Goal: Transaction & Acquisition: Purchase product/service

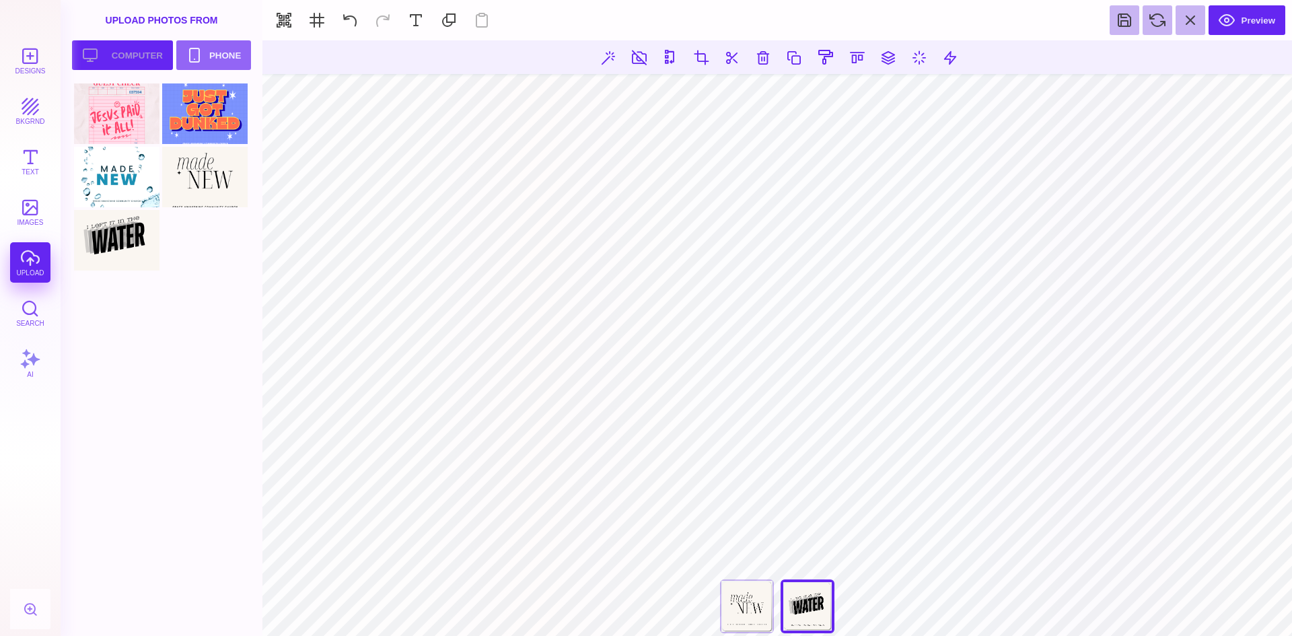
click at [100, 42] on button "Upload your artwork Computer" at bounding box center [122, 55] width 101 height 30
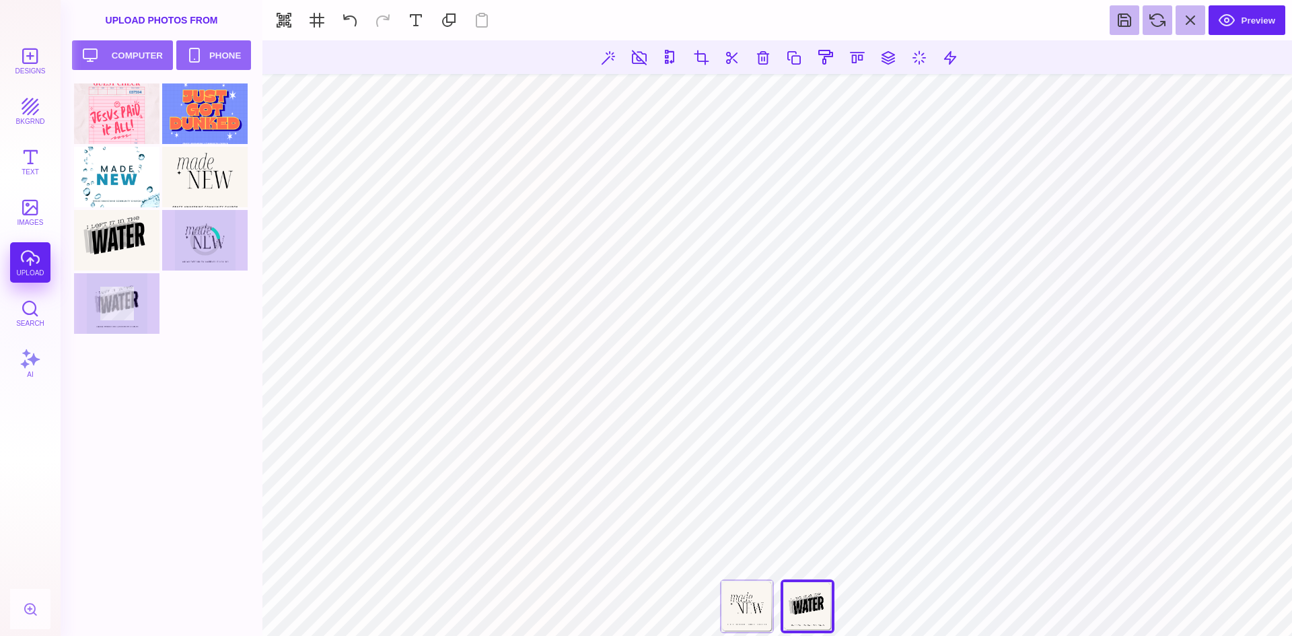
click at [153, 482] on div at bounding box center [165, 359] width 183 height 552
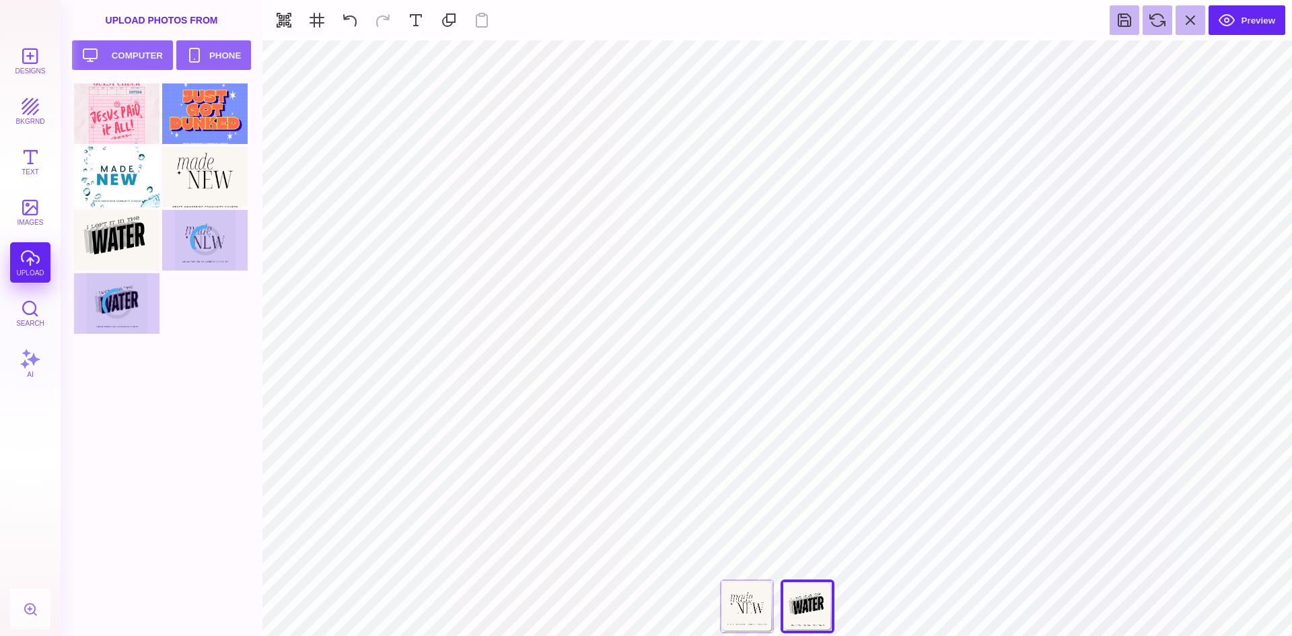
click at [127, 394] on div at bounding box center [165, 359] width 183 height 552
click at [145, 318] on div at bounding box center [165, 209] width 183 height 253
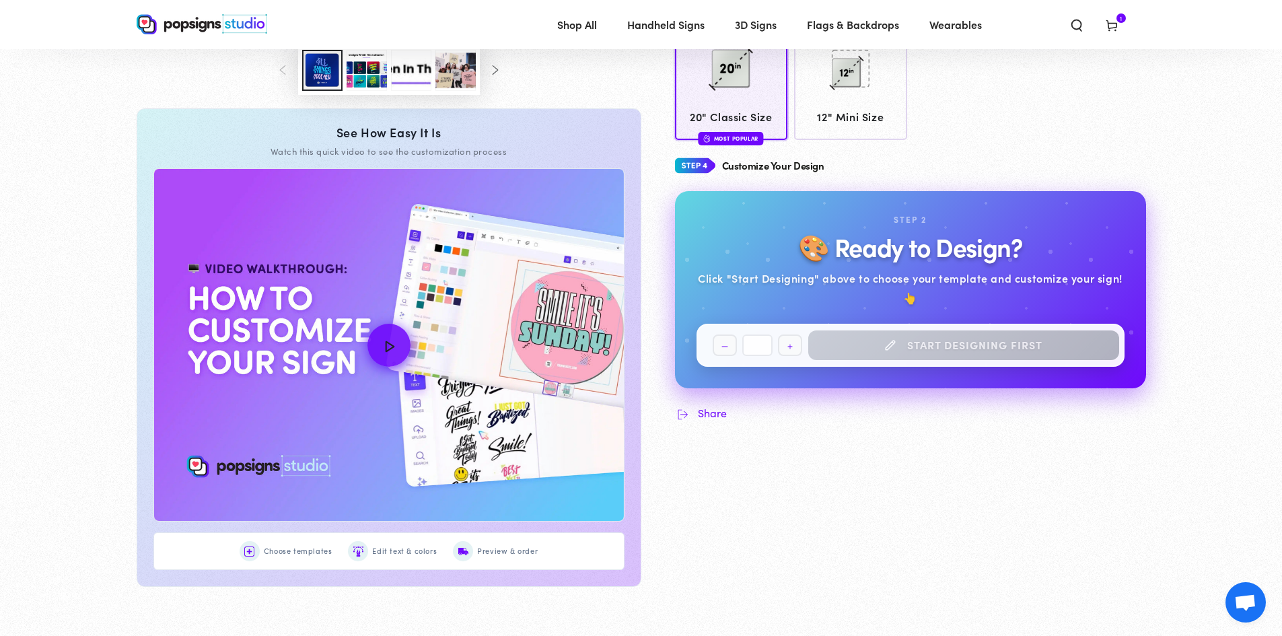
scroll to position [670, 0]
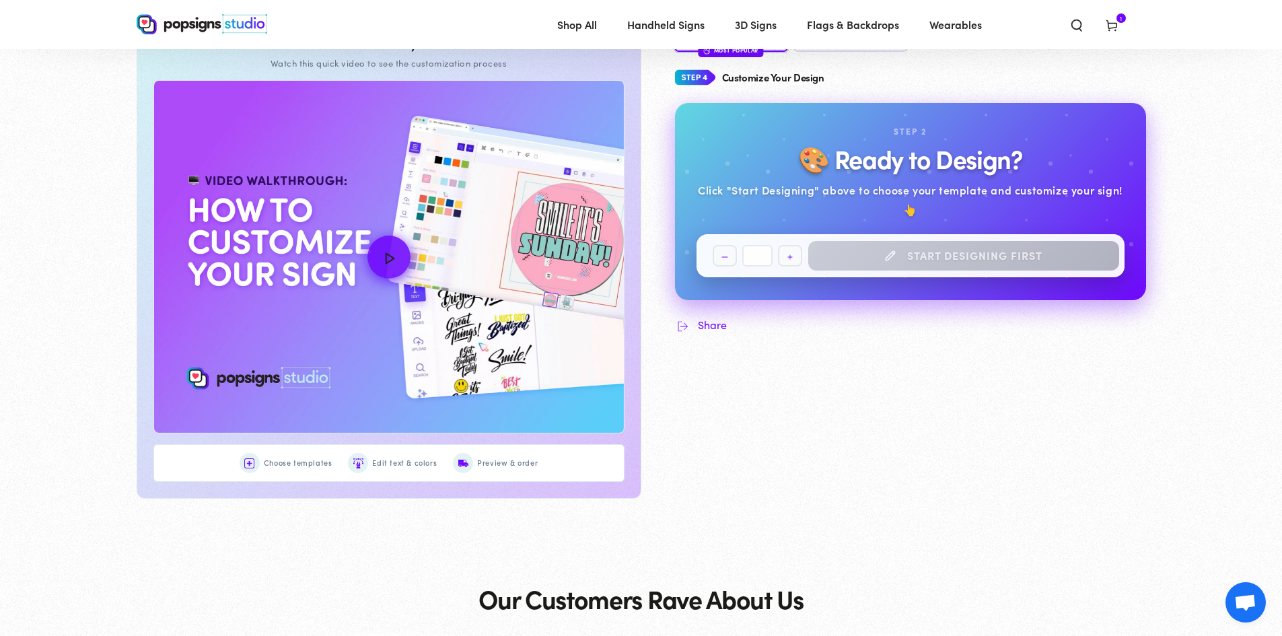
click at [898, 256] on div "Quantity Decrease quantity for Baptism Classics Popsigns * Increase quantity fo…" at bounding box center [910, 255] width 428 height 43
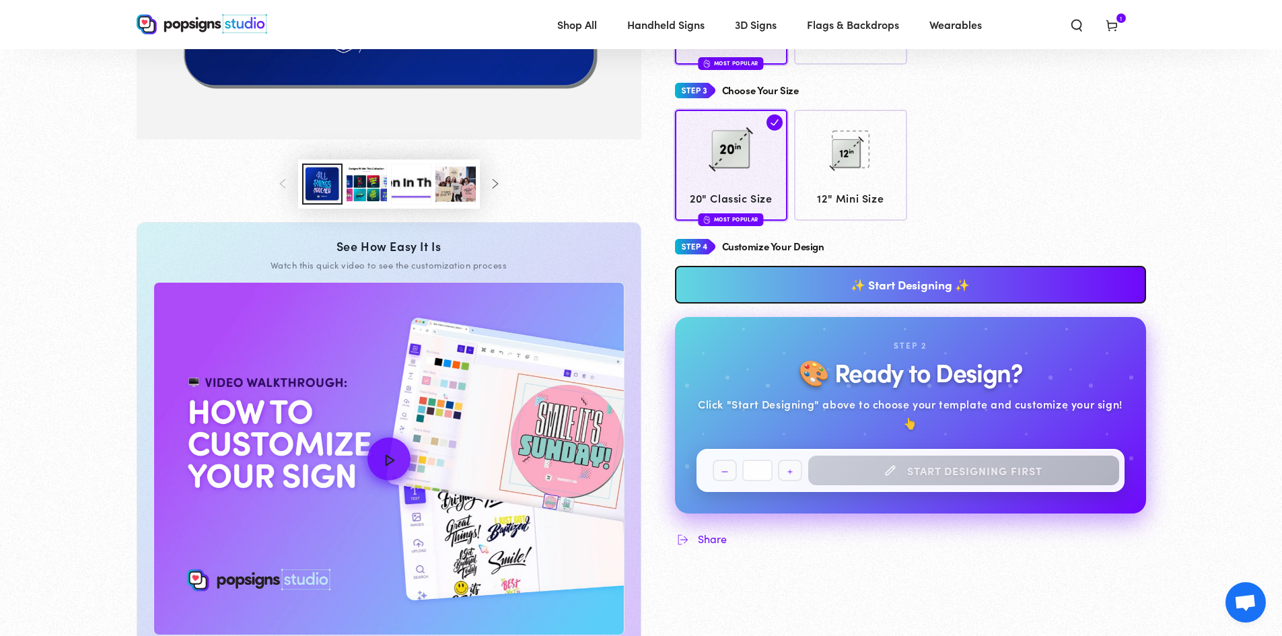
click at [906, 280] on link "✨ Start Designing ✨" at bounding box center [910, 285] width 471 height 38
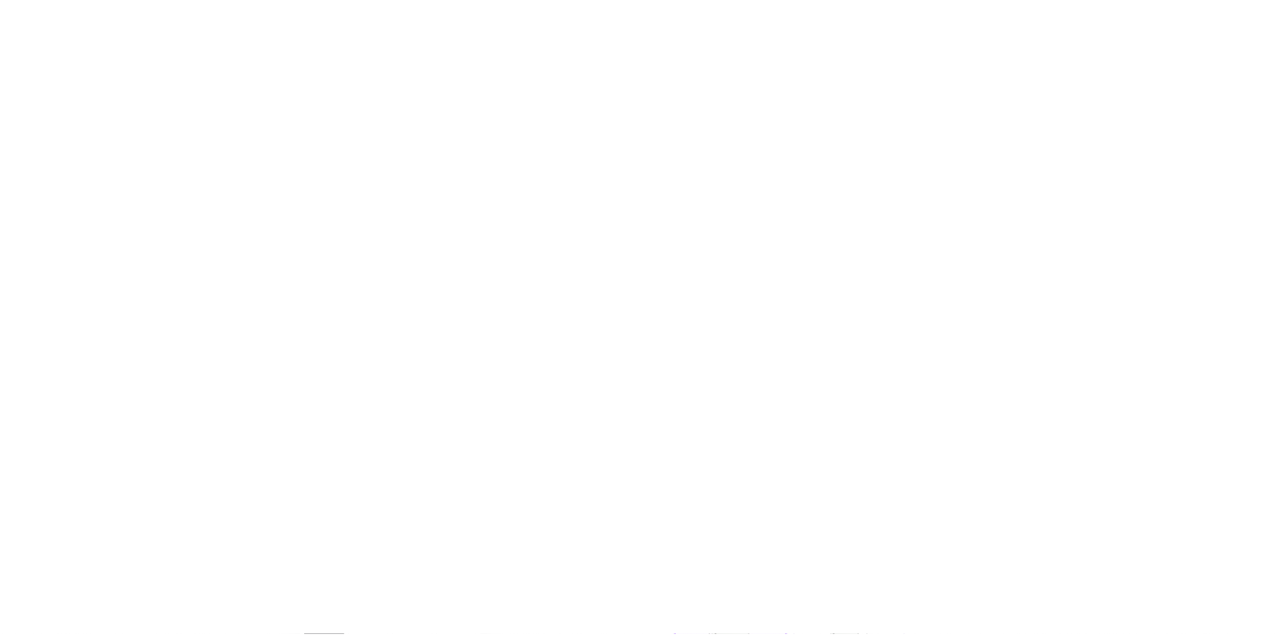
scroll to position [0, 0]
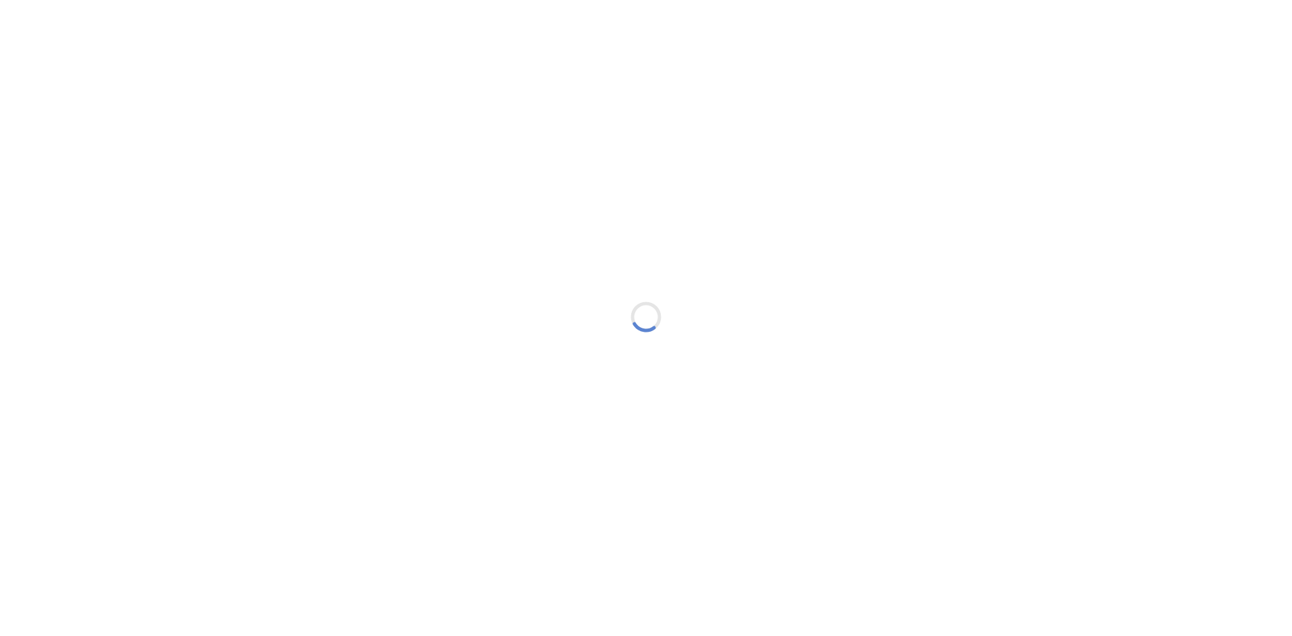
type textarea "An ancient tree with a door leading to a magical world"
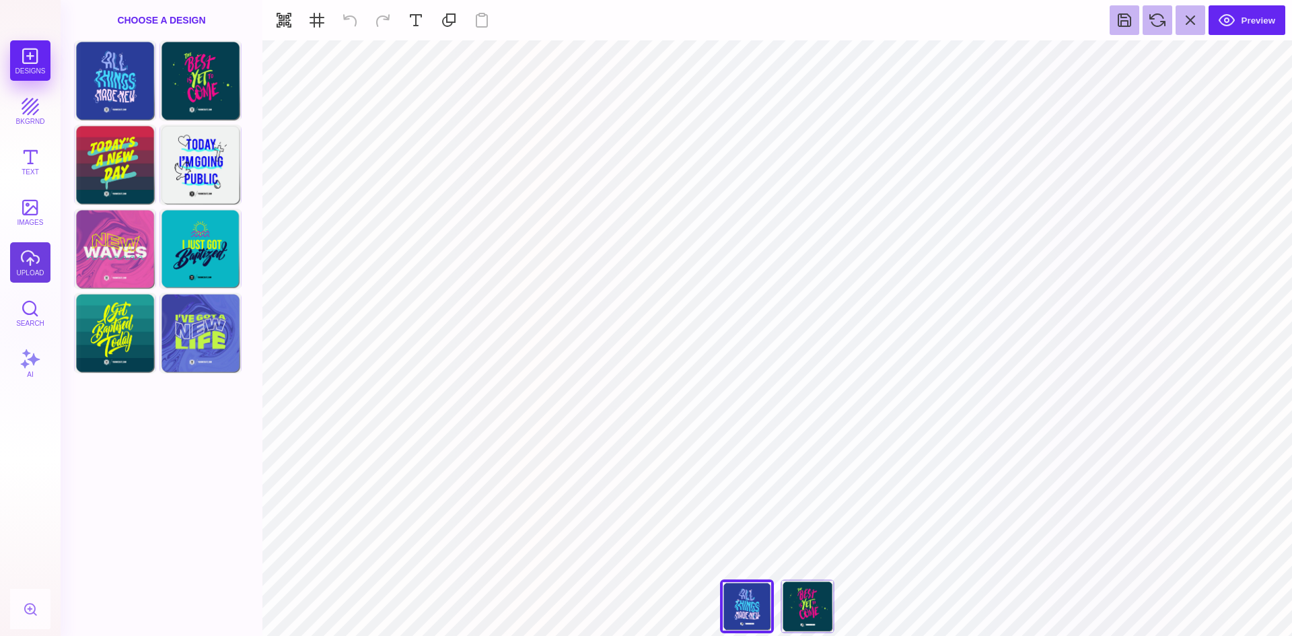
click at [32, 269] on button "upload" at bounding box center [30, 262] width 40 height 40
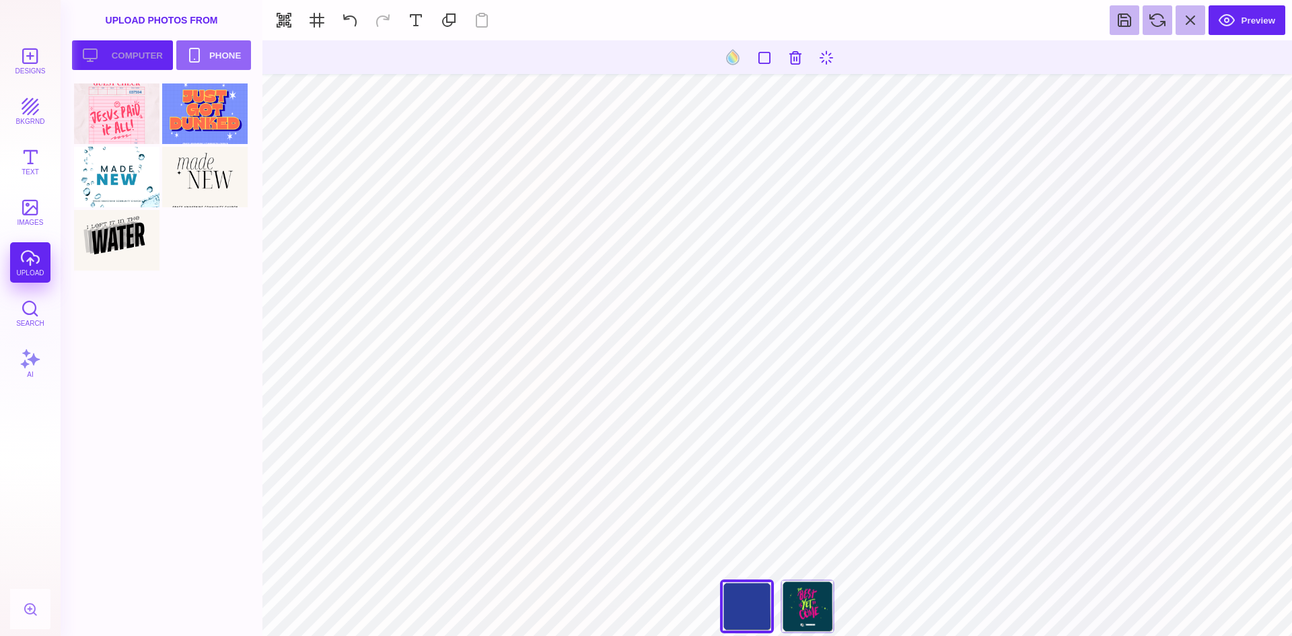
click at [151, 57] on button "Upload your artwork Computer" at bounding box center [122, 55] width 101 height 30
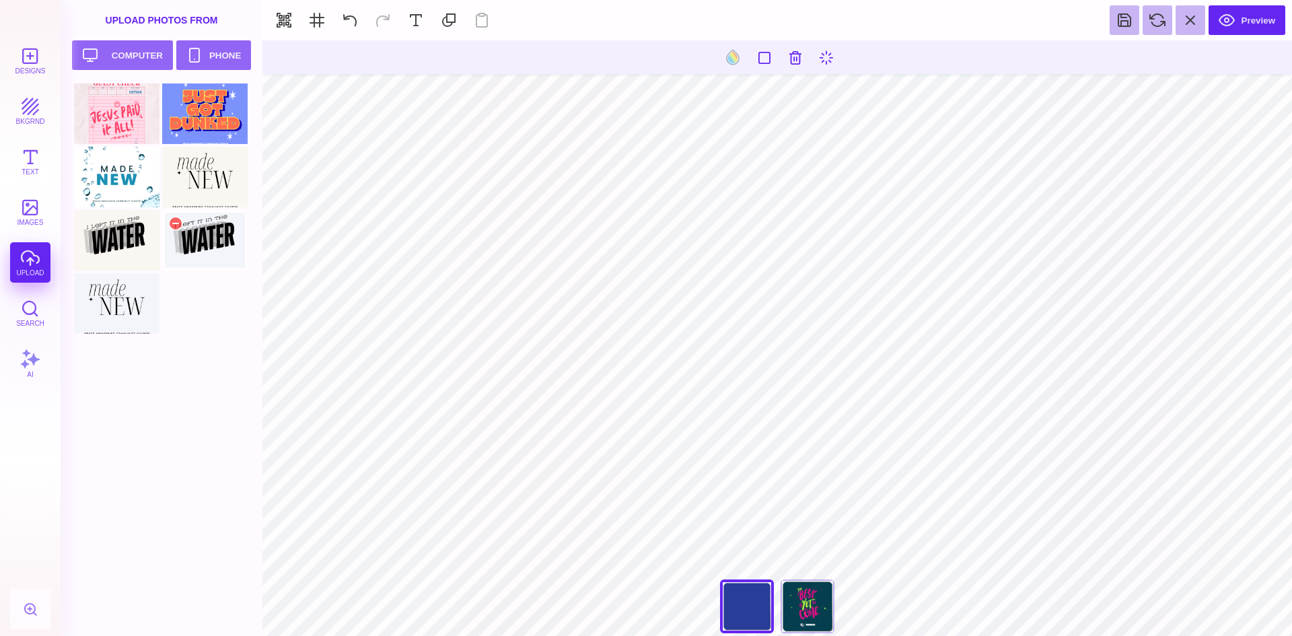
click at [200, 252] on div at bounding box center [204, 240] width 85 height 61
click at [810, 605] on div "The Best Is Yet To Come" at bounding box center [807, 606] width 54 height 54
click at [117, 308] on div at bounding box center [116, 303] width 85 height 61
type input "#000000"
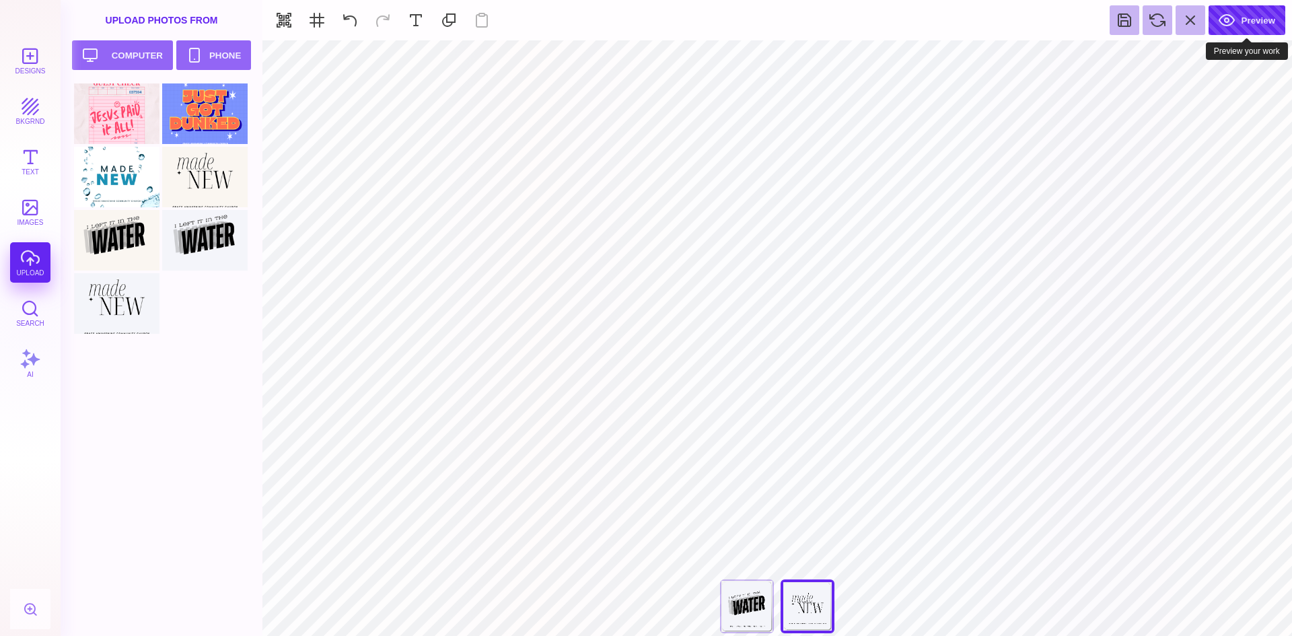
click at [1247, 21] on button "Preview" at bounding box center [1246, 20] width 77 height 30
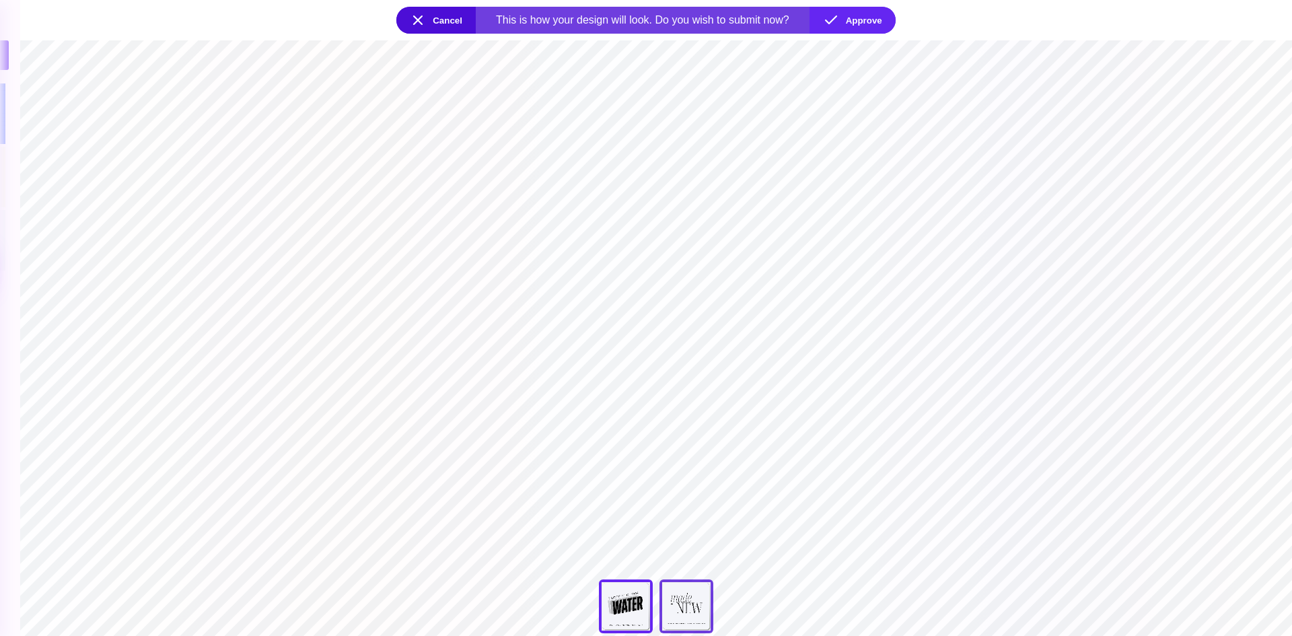
click at [694, 605] on div "The Best Is Yet To Come" at bounding box center [686, 606] width 54 height 54
click at [620, 605] on div "All Things Made New" at bounding box center [626, 606] width 54 height 54
click at [694, 601] on div "The Best Is Yet To Come" at bounding box center [686, 606] width 54 height 54
click at [1051, 398] on section "**********" at bounding box center [656, 337] width 1272 height 595
click at [616, 622] on div "All Things Made New" at bounding box center [626, 606] width 54 height 54
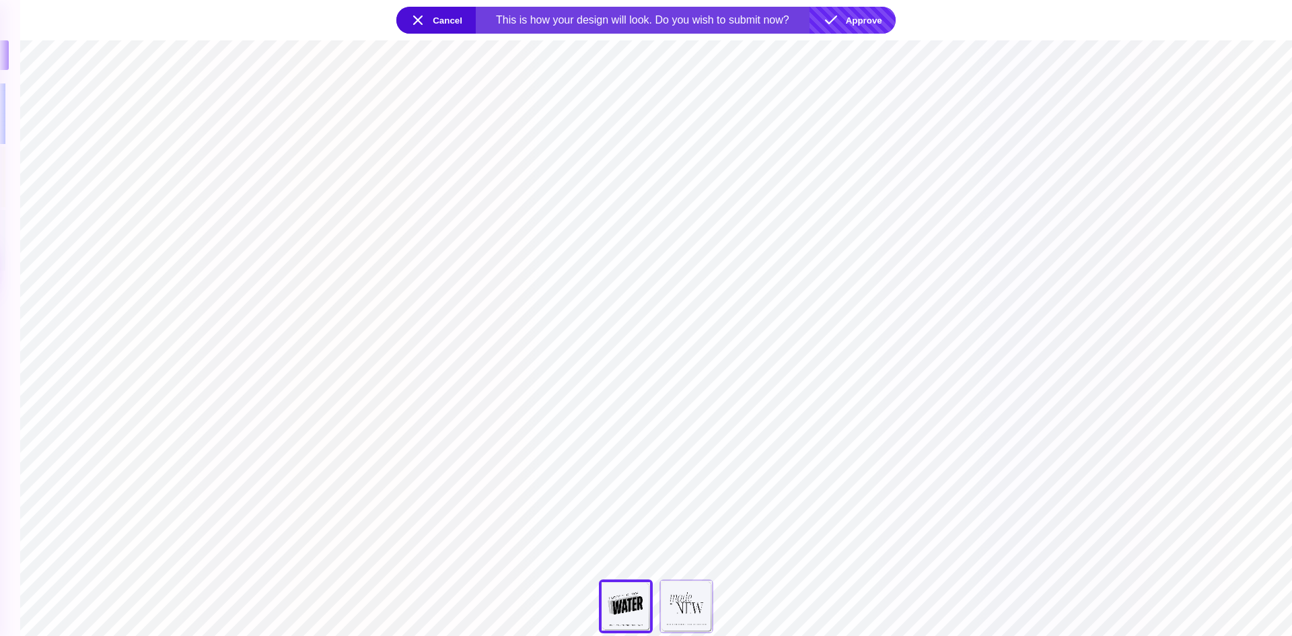
click at [868, 17] on button "Approve" at bounding box center [852, 20] width 86 height 27
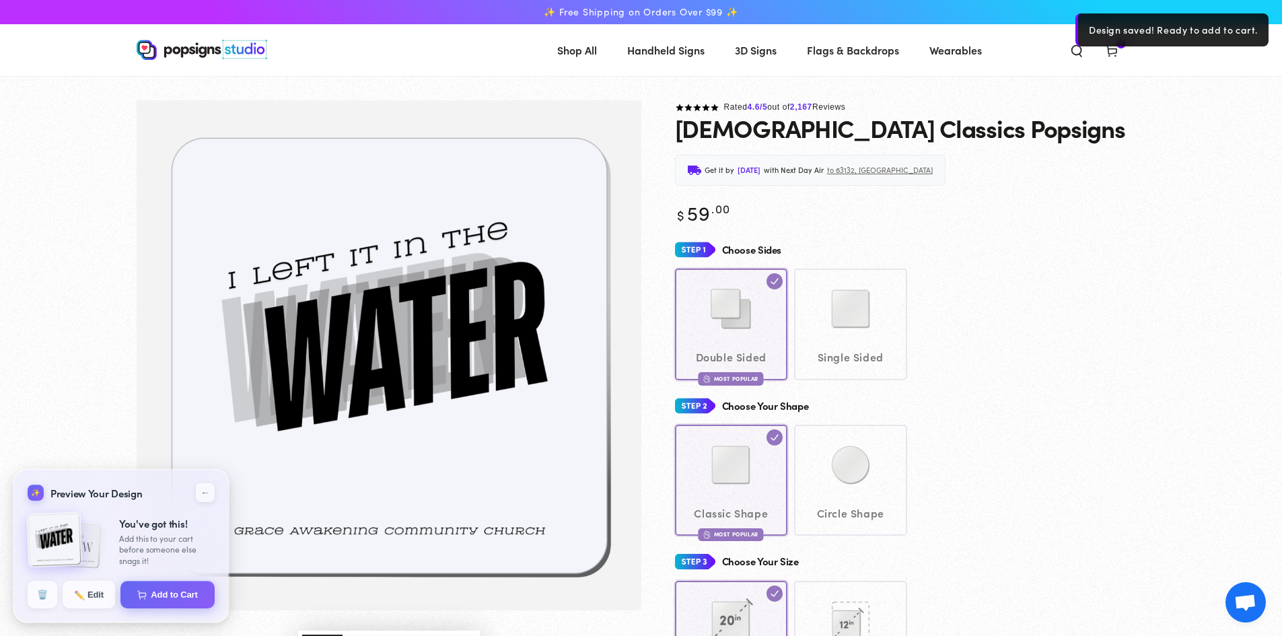
click at [1050, 334] on div "Double Sided Most Popular Single Sided" at bounding box center [910, 323] width 471 height 111
click at [1115, 52] on use at bounding box center [1110, 51] width 10 height 11
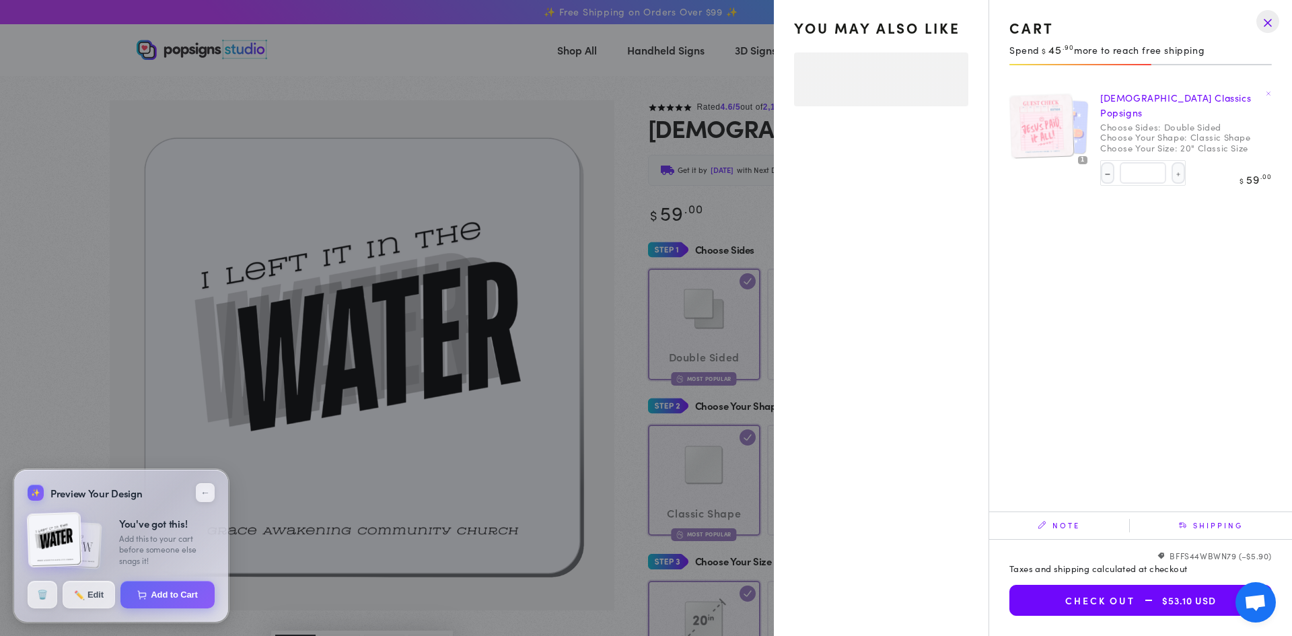
select select "**********"
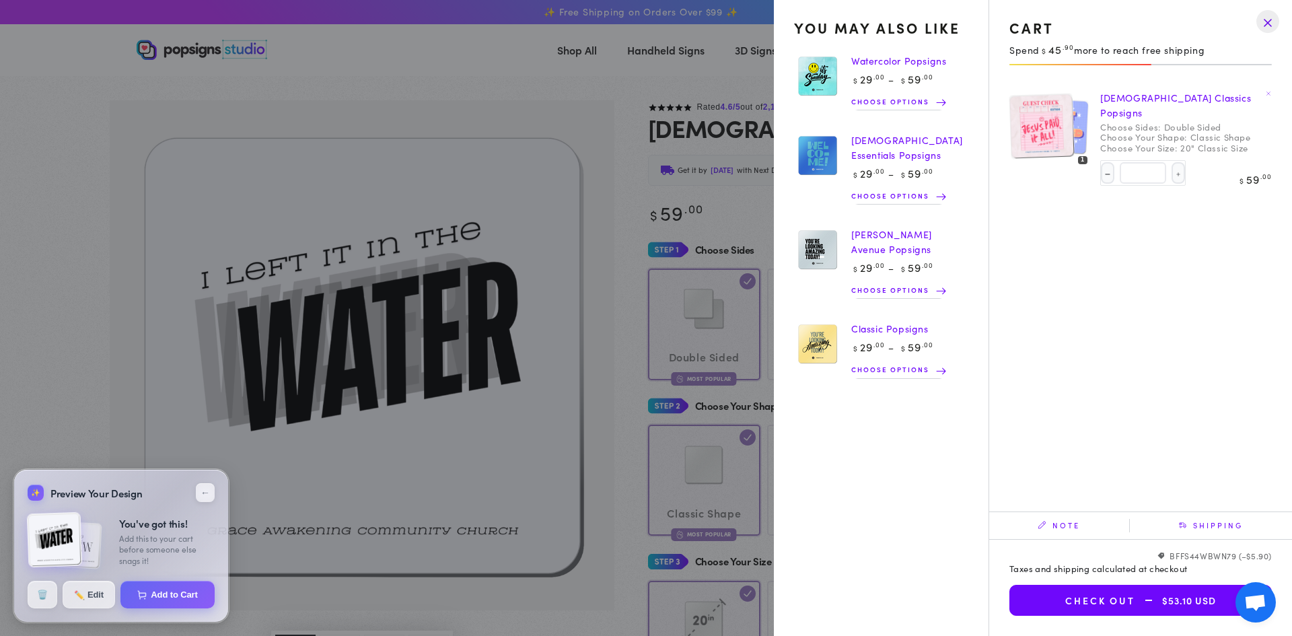
click at [1272, 24] on drawer-close-button at bounding box center [1267, 22] width 35 height 30
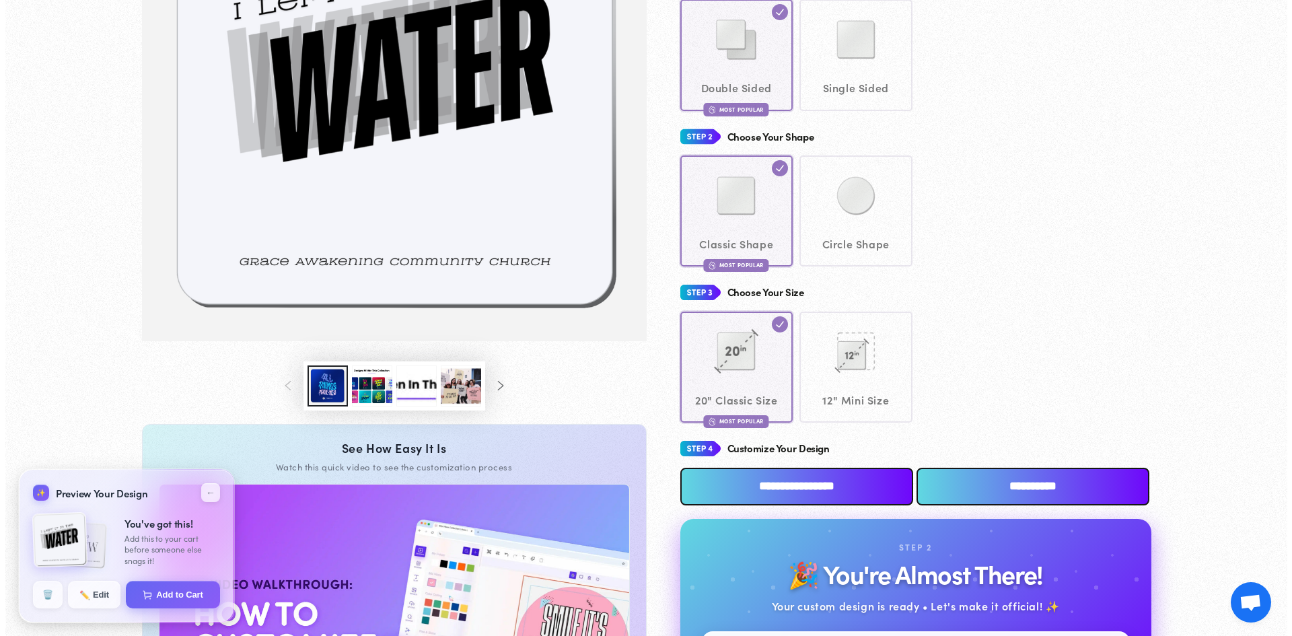
scroll to position [536, 0]
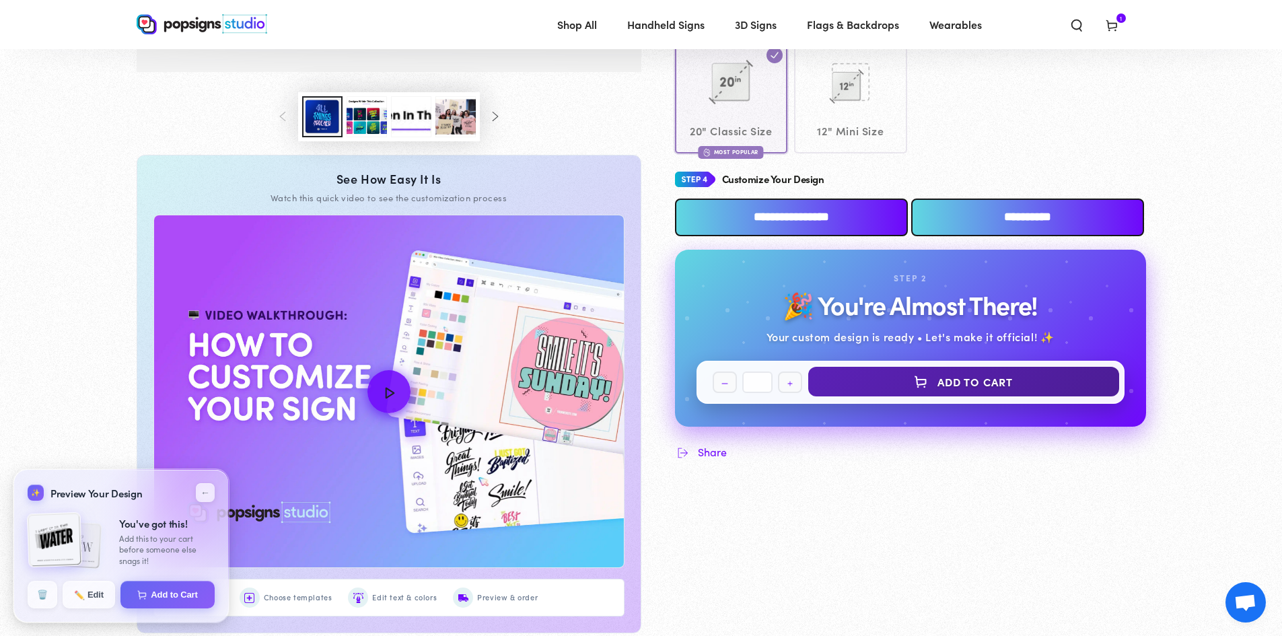
click at [953, 378] on button "Add to Cart" at bounding box center [963, 382] width 311 height 30
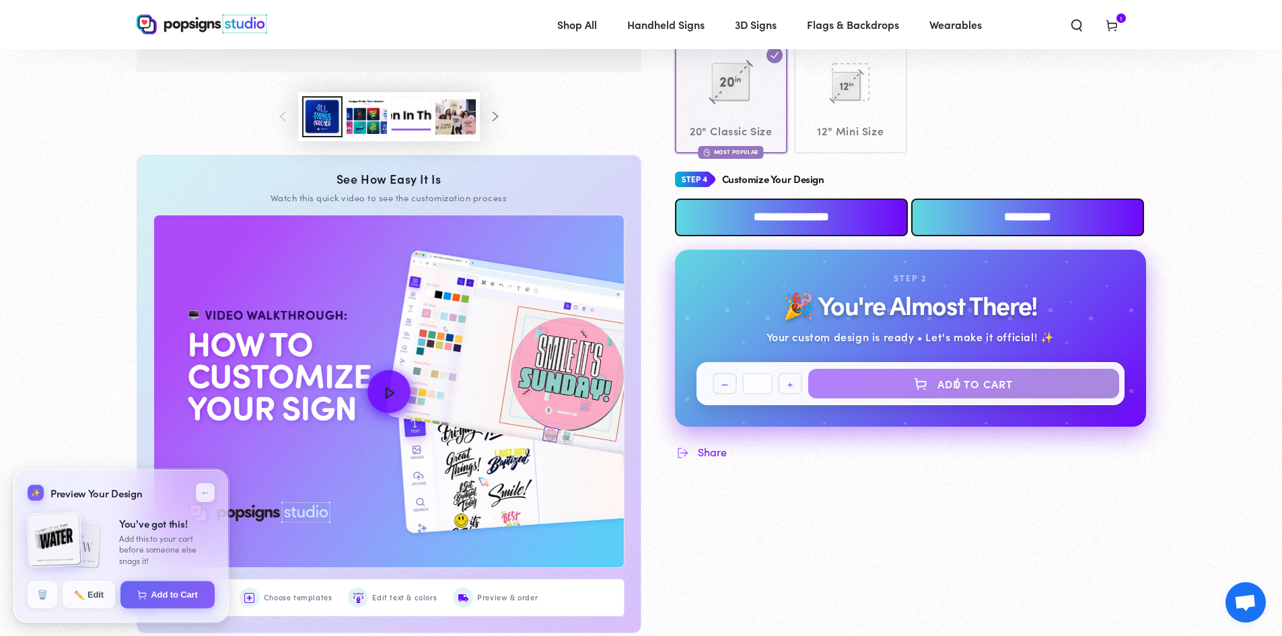
select select "**********"
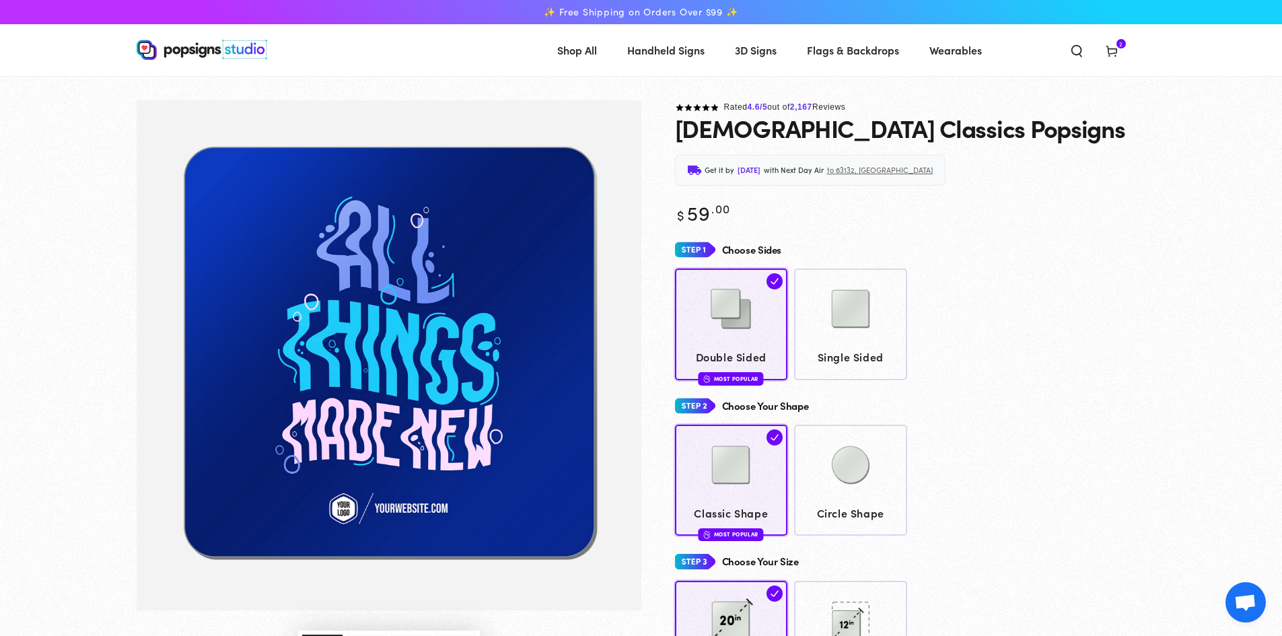
click at [1122, 52] on span "Cart 2 2 items" at bounding box center [1111, 50] width 35 height 30
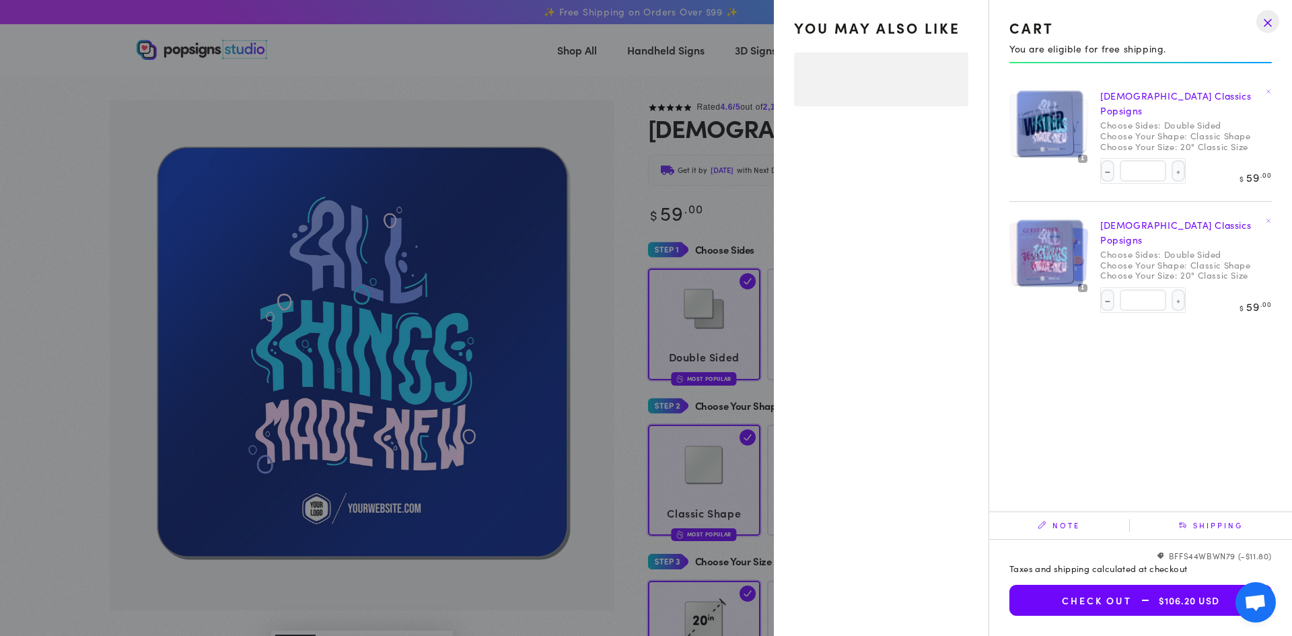
select select "**********"
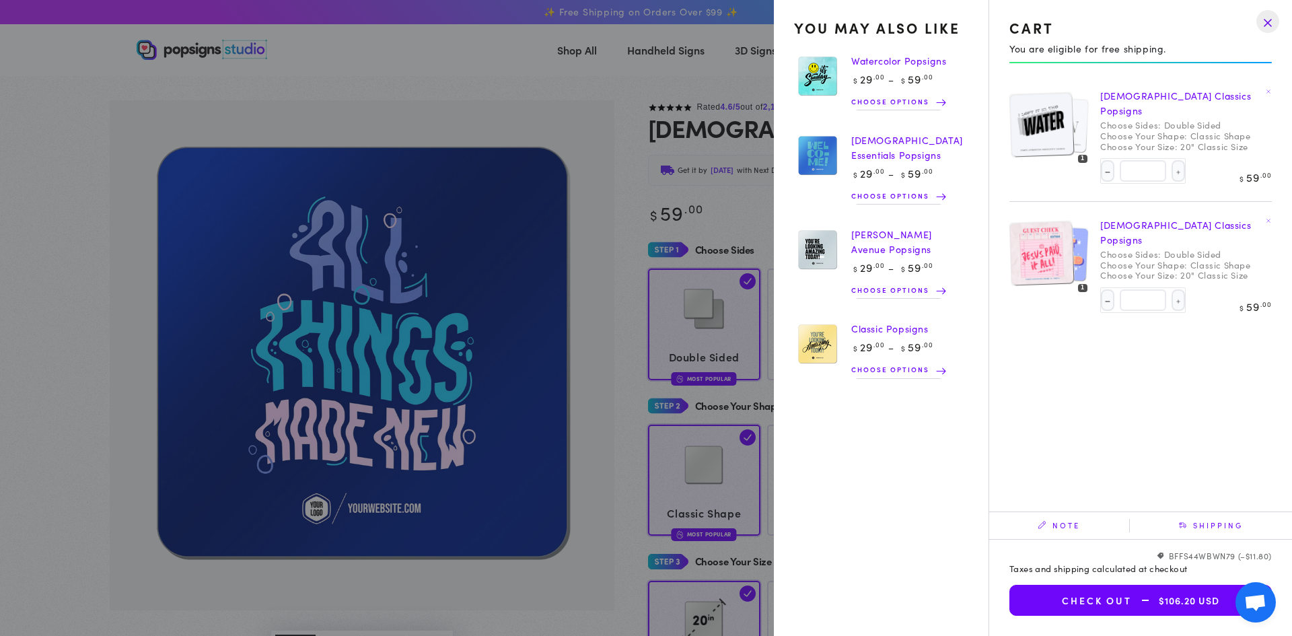
click at [1039, 116] on img at bounding box center [1040, 124] width 65 height 66
click at [1036, 145] on img at bounding box center [1040, 124] width 65 height 66
click at [1035, 244] on img at bounding box center [1040, 254] width 65 height 66
click at [1045, 246] on img at bounding box center [1040, 254] width 65 height 66
click at [1124, 596] on button "Check out $106.20 USD" at bounding box center [1140, 600] width 262 height 31
